Goal: Check status: Check status

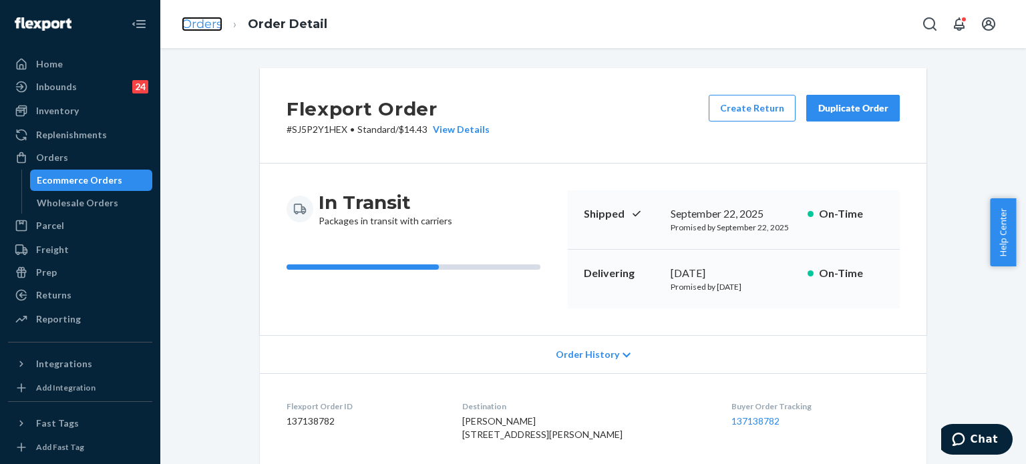
click at [200, 19] on link "Orders" at bounding box center [202, 24] width 41 height 15
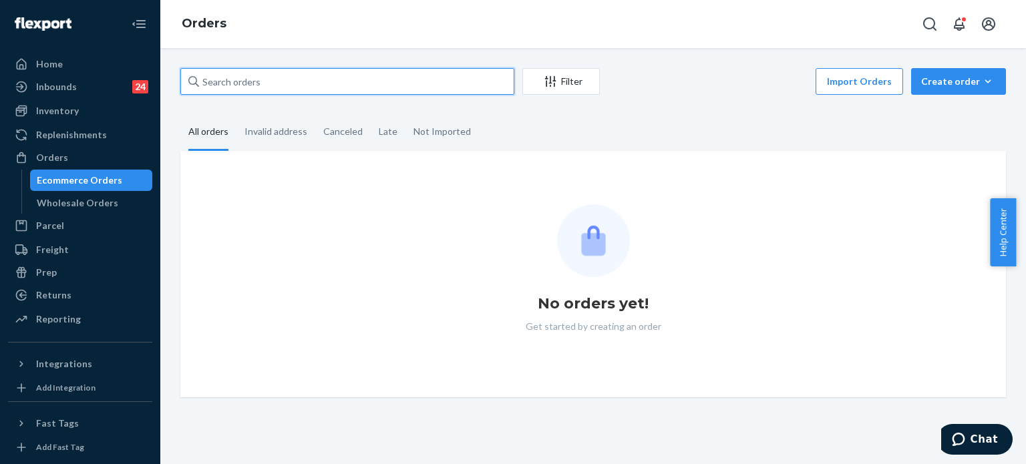
click at [307, 79] on input "text" at bounding box center [347, 81] width 334 height 27
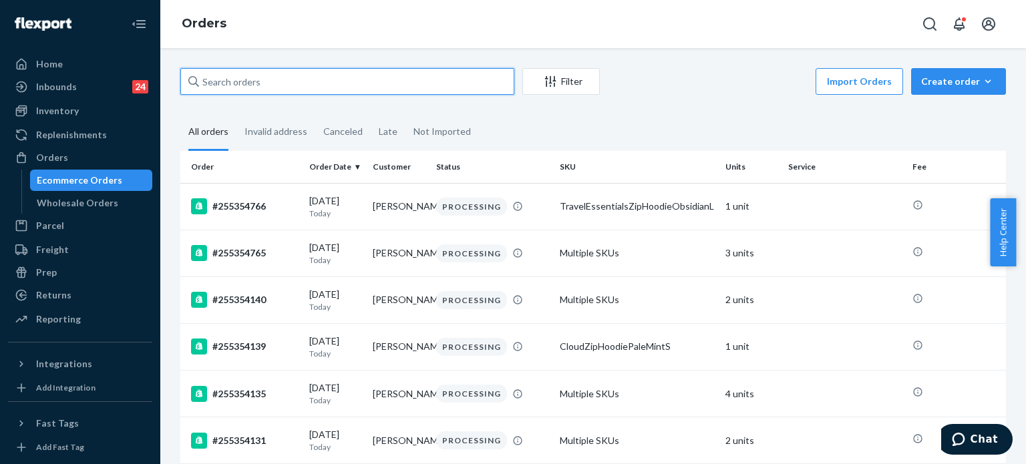
paste input "255220784"
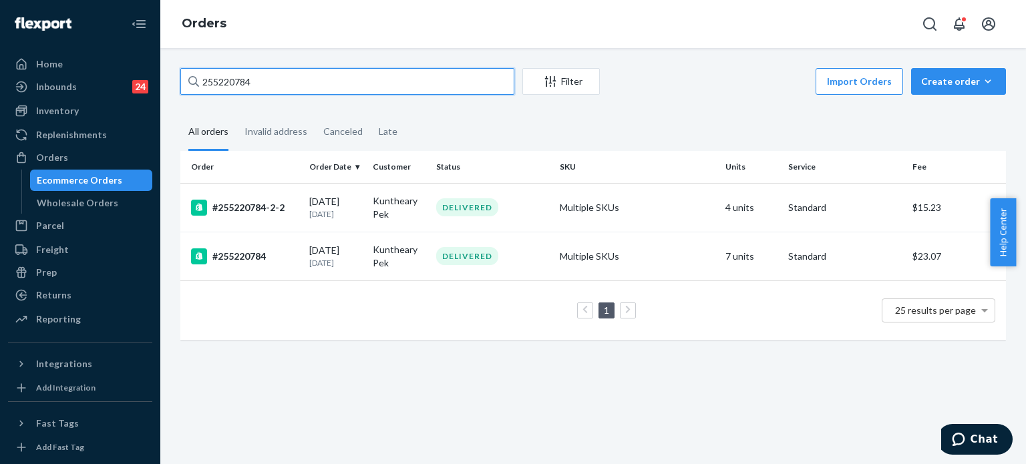
type input "255220784"
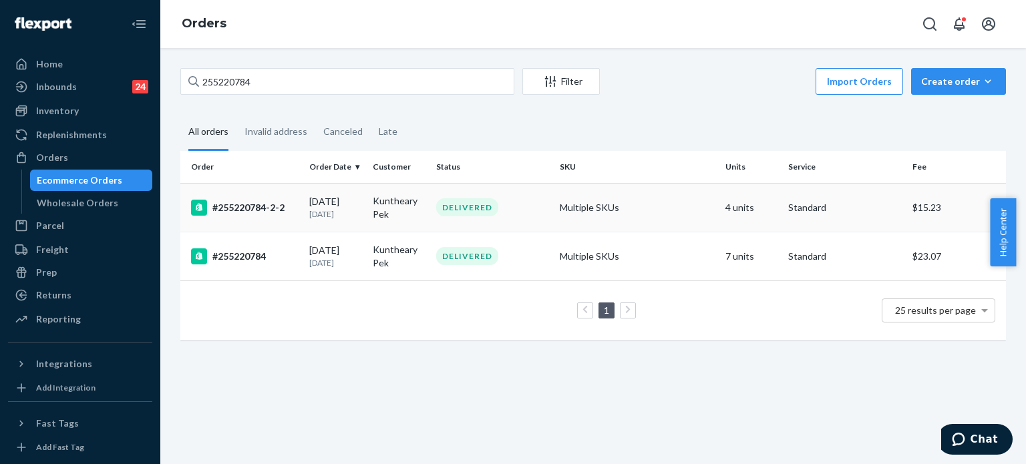
click at [515, 208] on div "DELIVERED" at bounding box center [492, 207] width 118 height 18
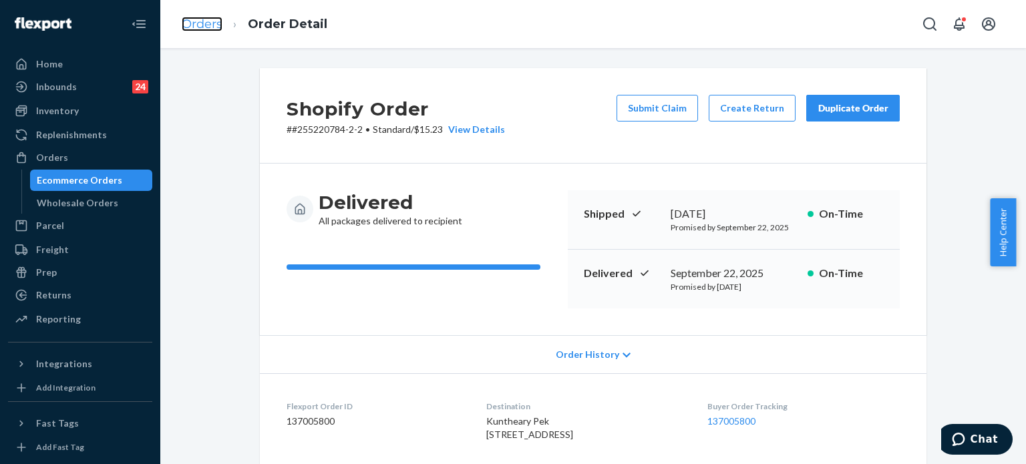
click at [206, 21] on link "Orders" at bounding box center [202, 24] width 41 height 15
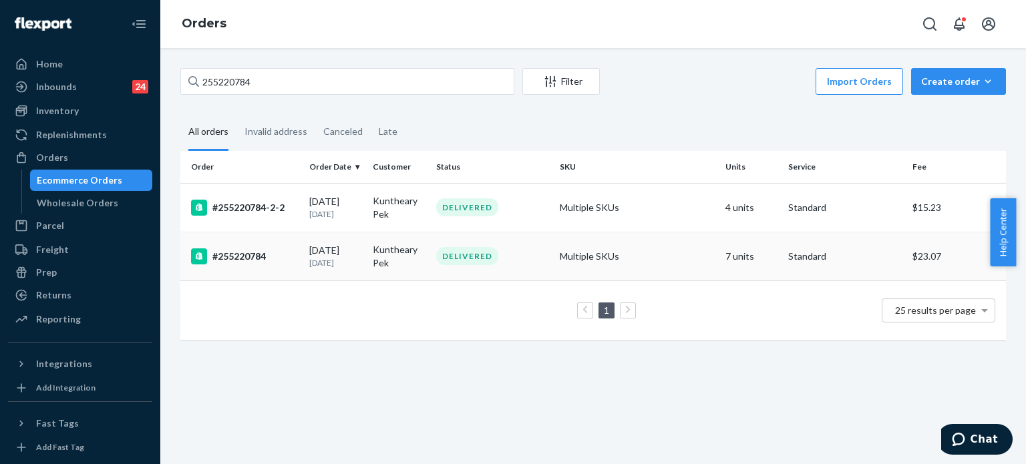
click at [514, 248] on div "DELIVERED" at bounding box center [492, 256] width 118 height 18
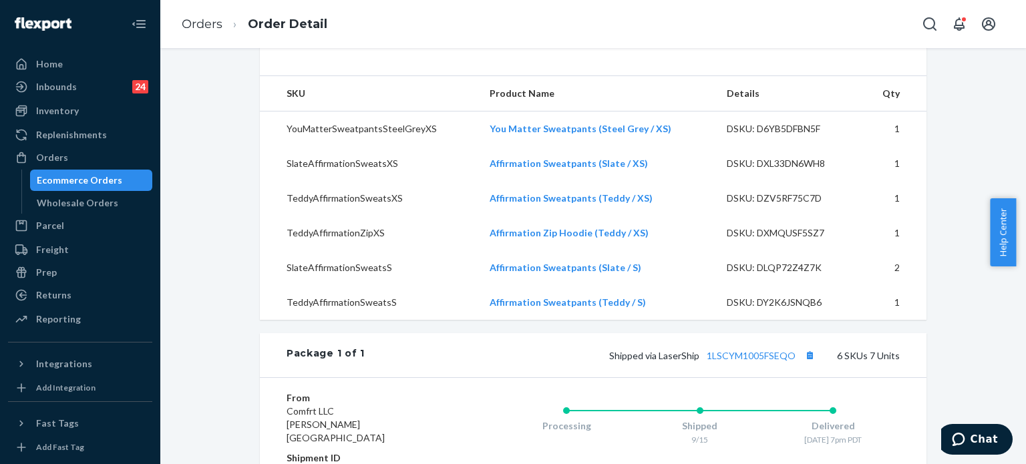
scroll to position [417, 0]
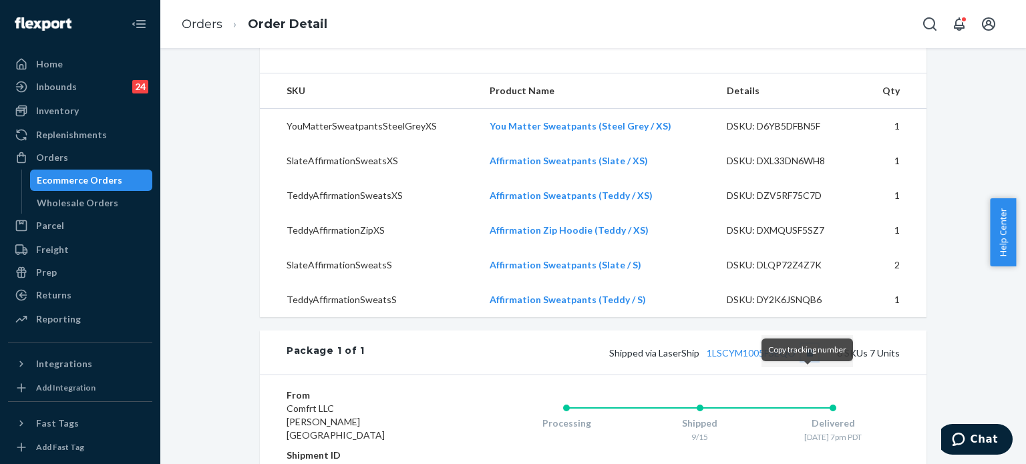
click at [806, 361] on button "Copy tracking number" at bounding box center [809, 352] width 17 height 17
